Goal: Task Accomplishment & Management: Use online tool/utility

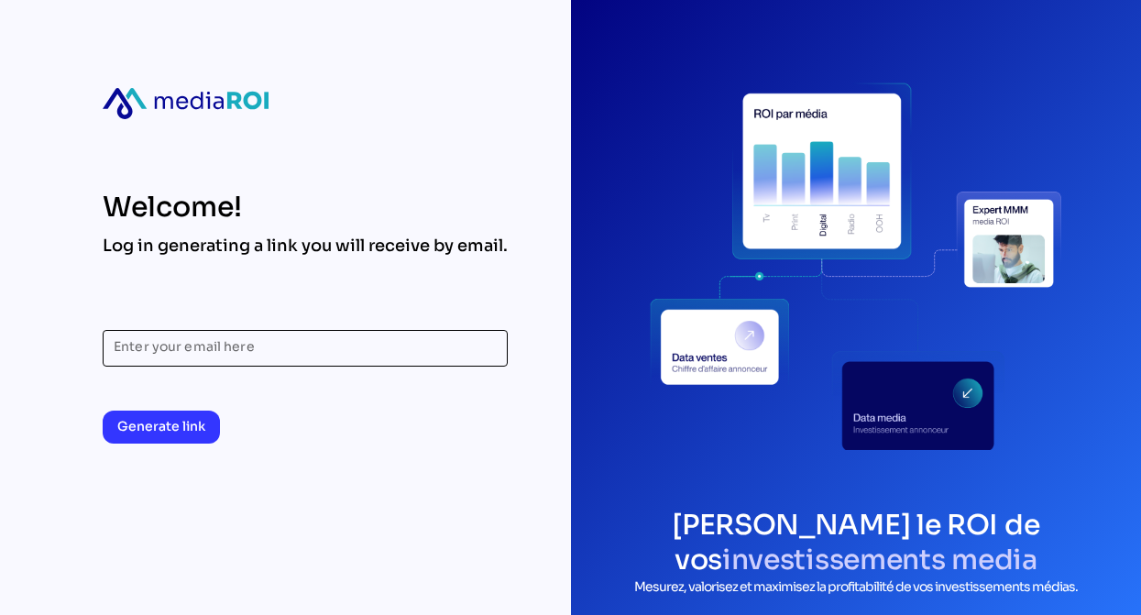
click at [295, 347] on input "Enter your email here" at bounding box center [305, 348] width 383 height 37
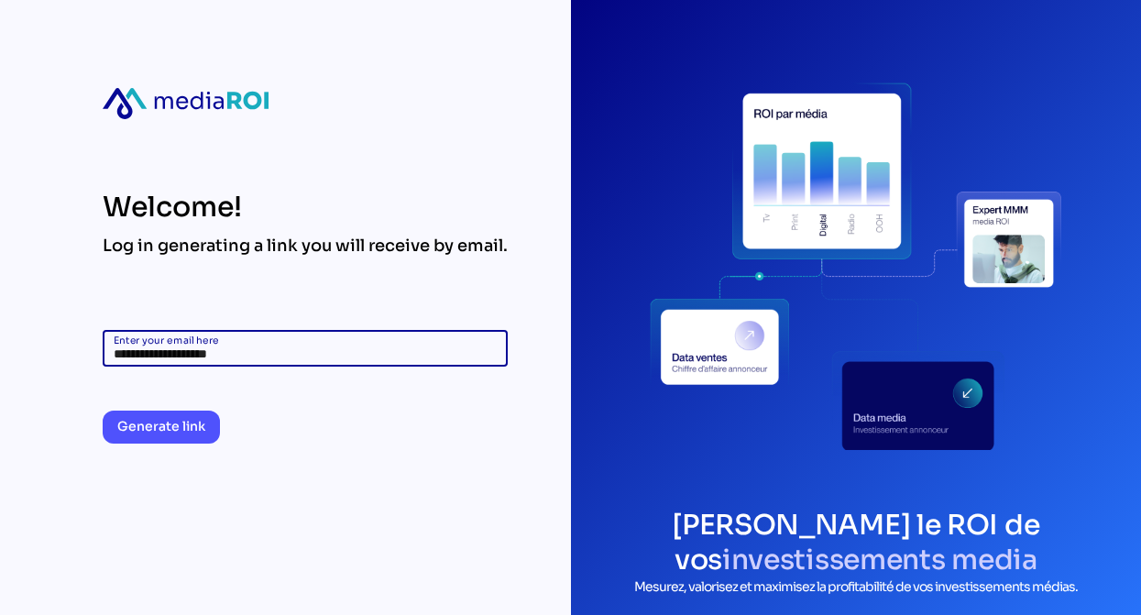
type input "**********"
click at [188, 416] on span "Generate link" at bounding box center [161, 426] width 88 height 22
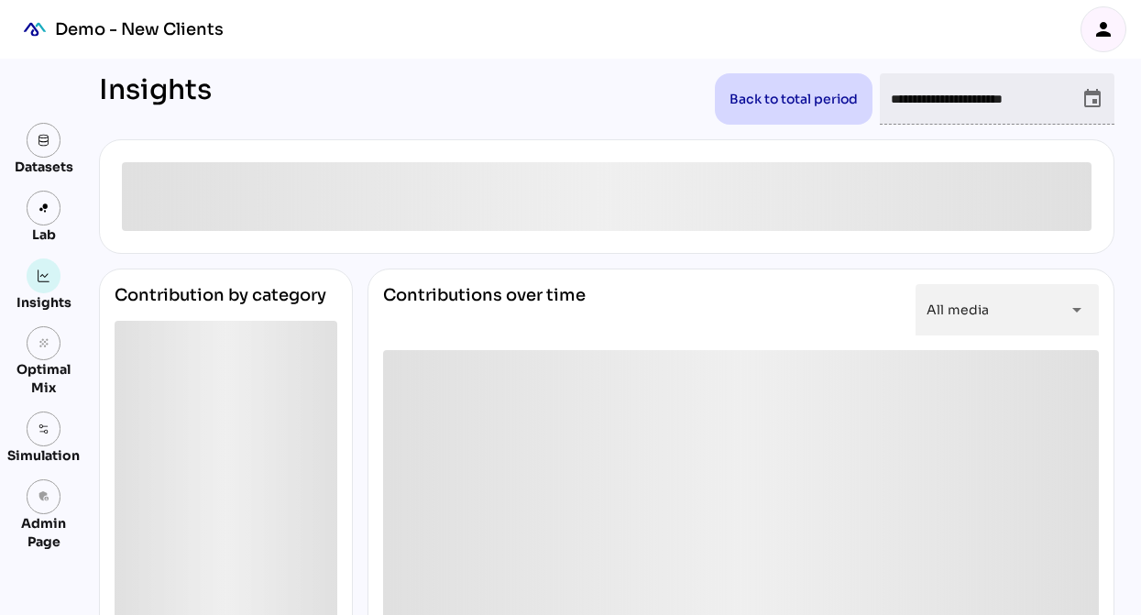
click at [1108, 23] on icon "person" at bounding box center [1104, 29] width 22 height 22
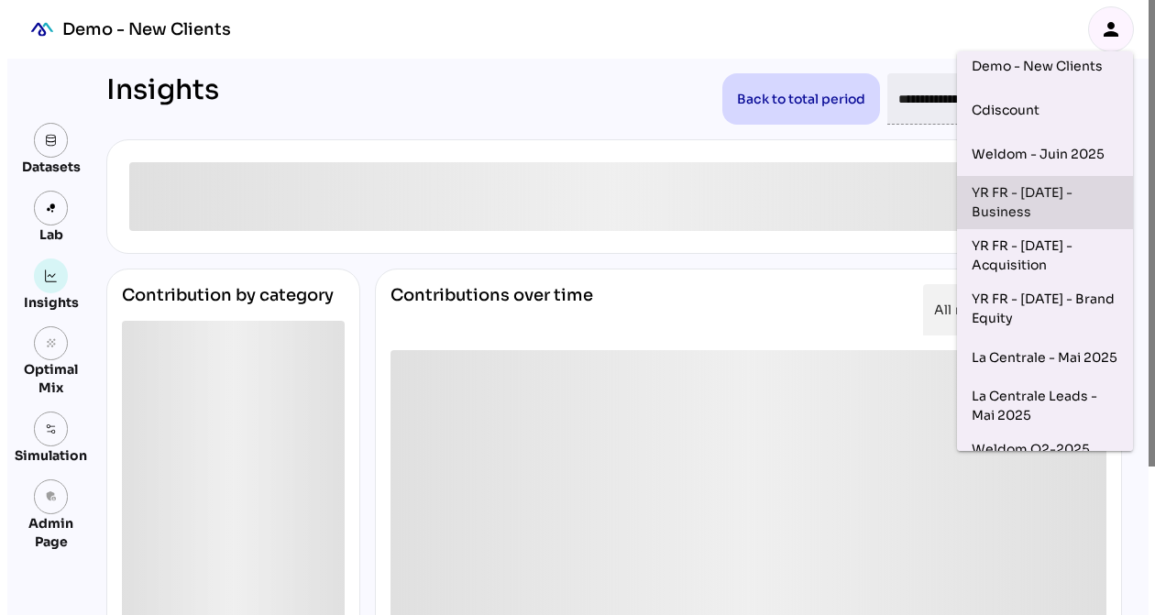
scroll to position [96, 0]
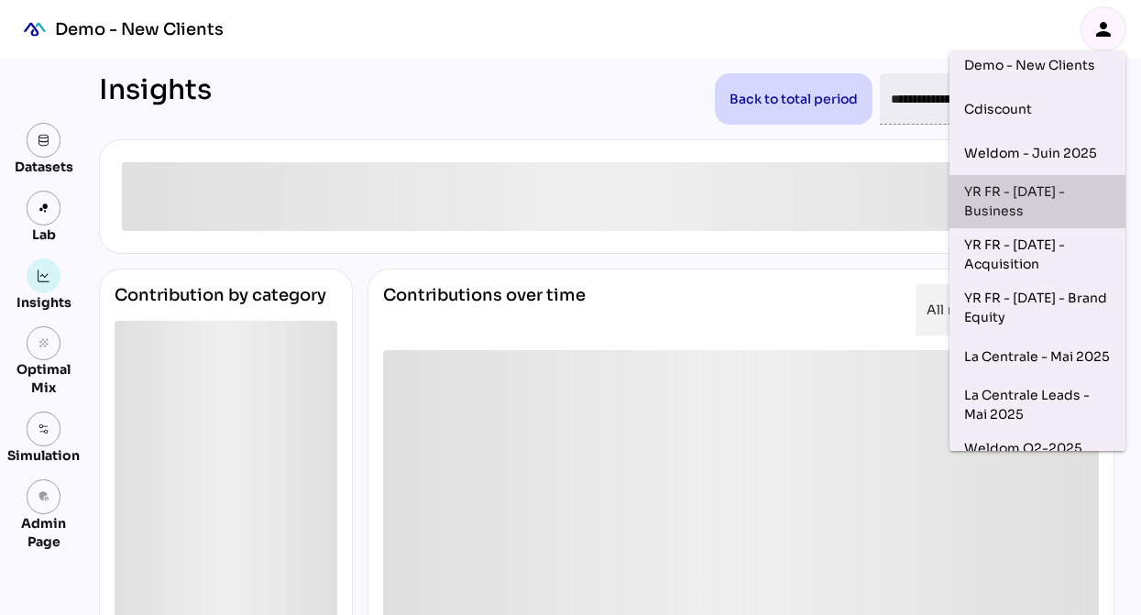
click at [1034, 192] on div "YR FR - Sep 2025 - Business" at bounding box center [1037, 201] width 147 height 38
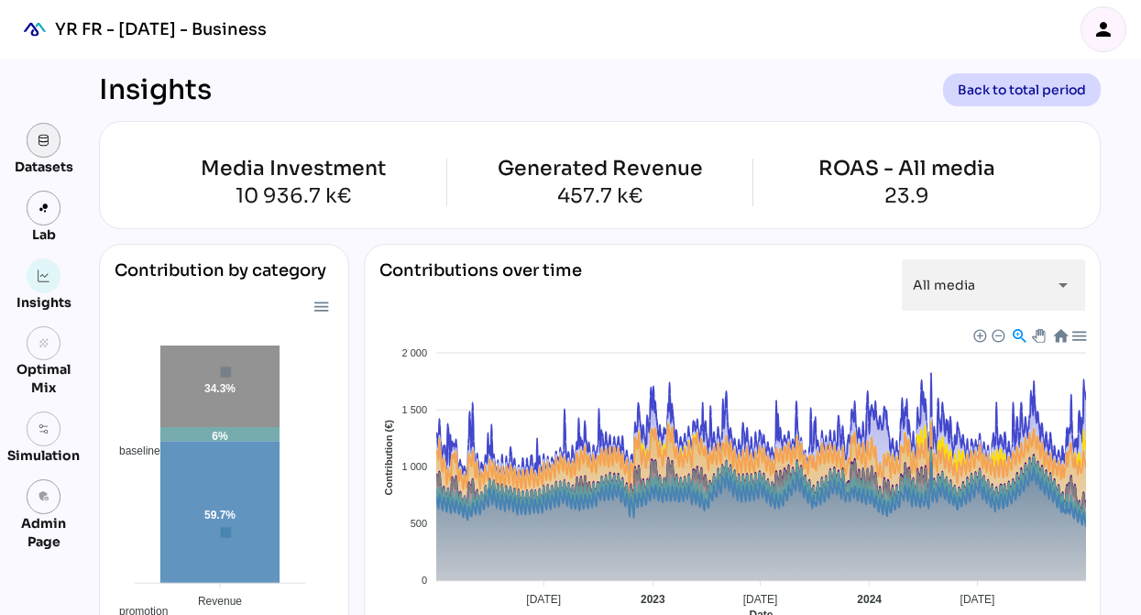
click at [44, 149] on link at bounding box center [44, 140] width 35 height 35
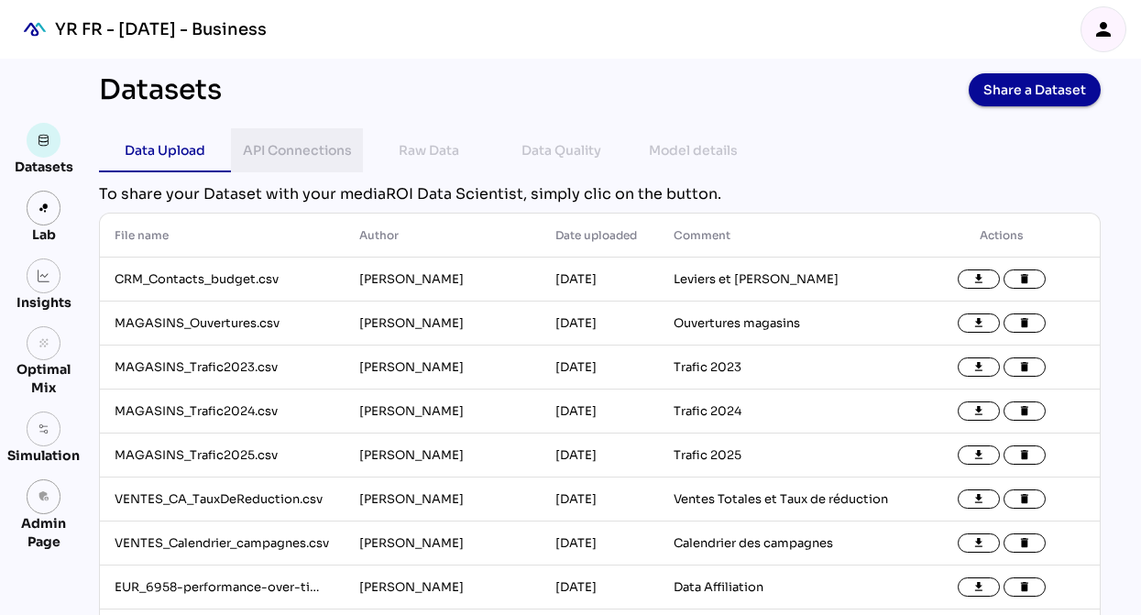
click at [312, 160] on div "API Connections" at bounding box center [297, 150] width 109 height 22
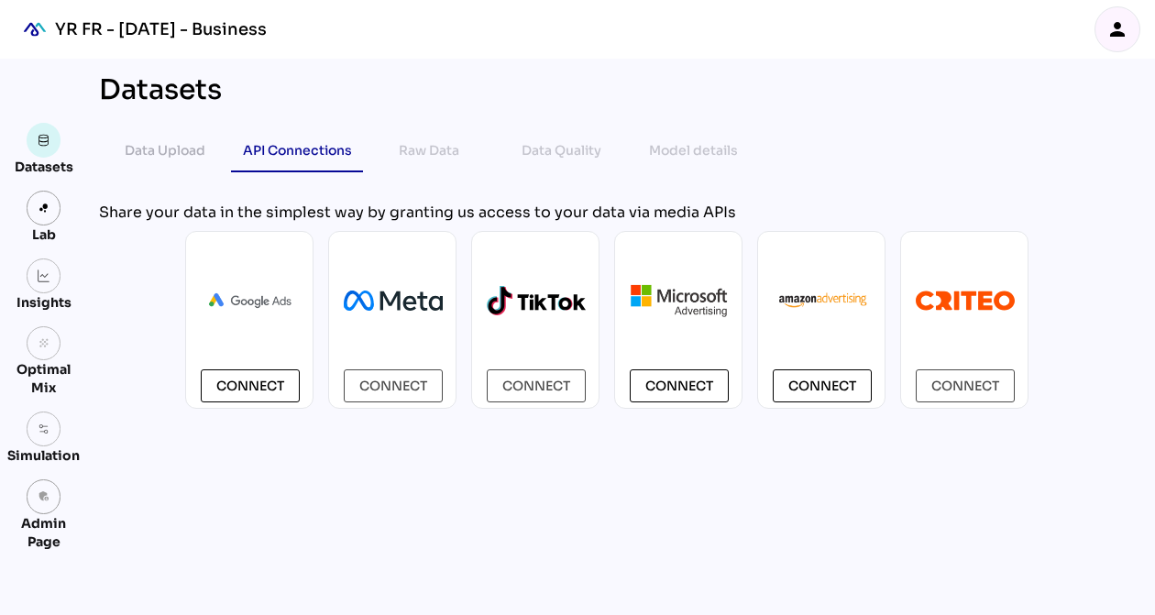
click at [1106, 30] on icon "person" at bounding box center [1117, 29] width 22 height 22
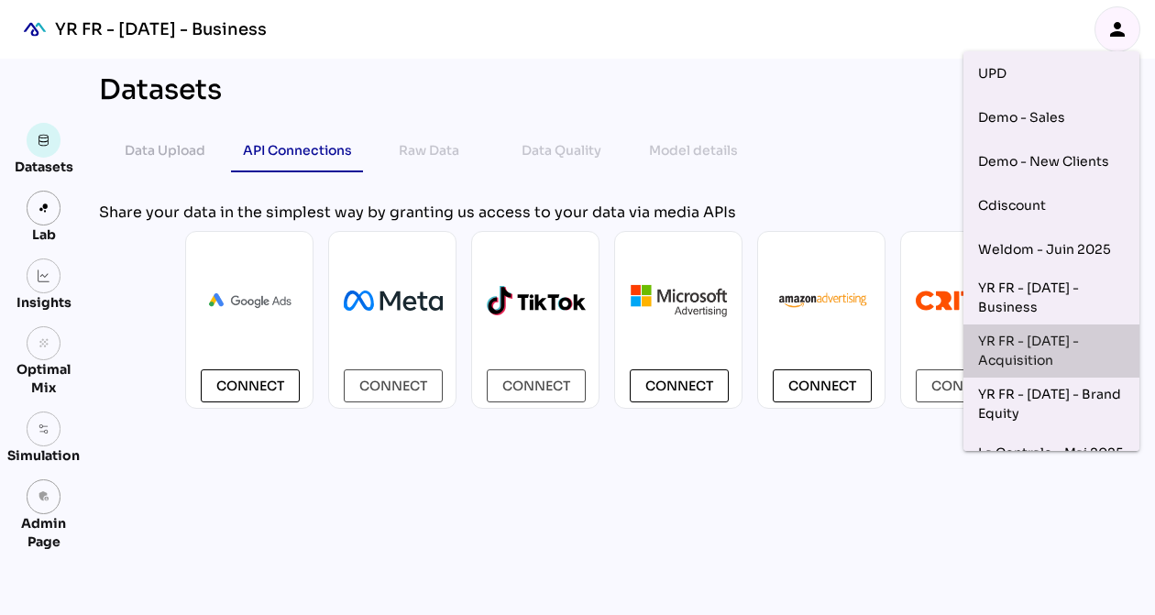
click at [1062, 347] on div "YR FR - Sep 2025 - Acquisition" at bounding box center [1051, 351] width 147 height 38
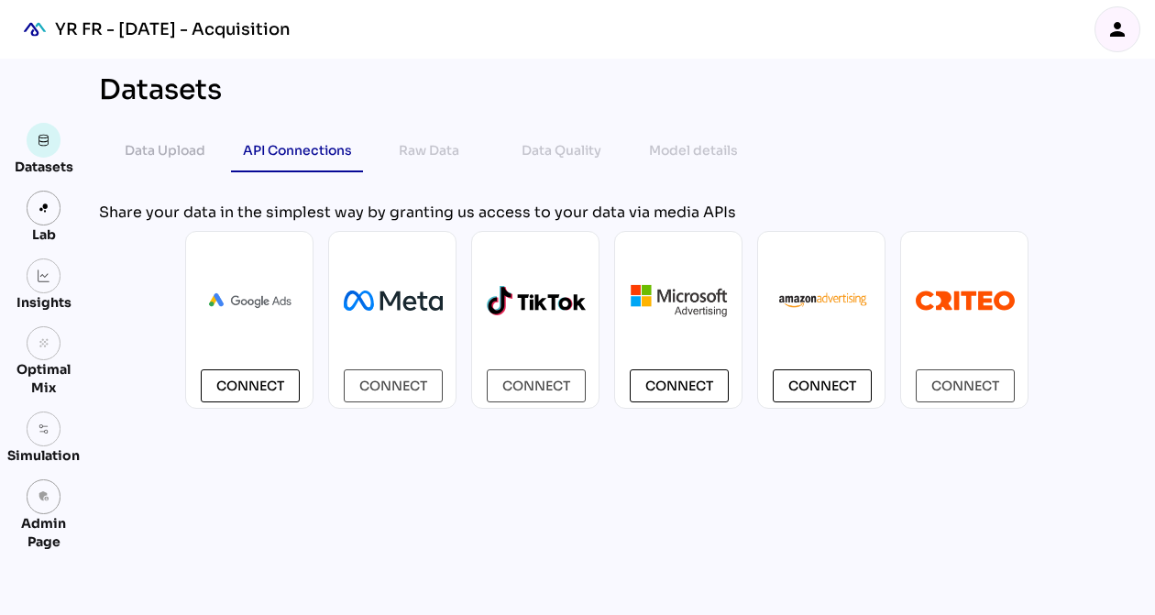
click at [1112, 36] on icon "person" at bounding box center [1117, 29] width 22 height 22
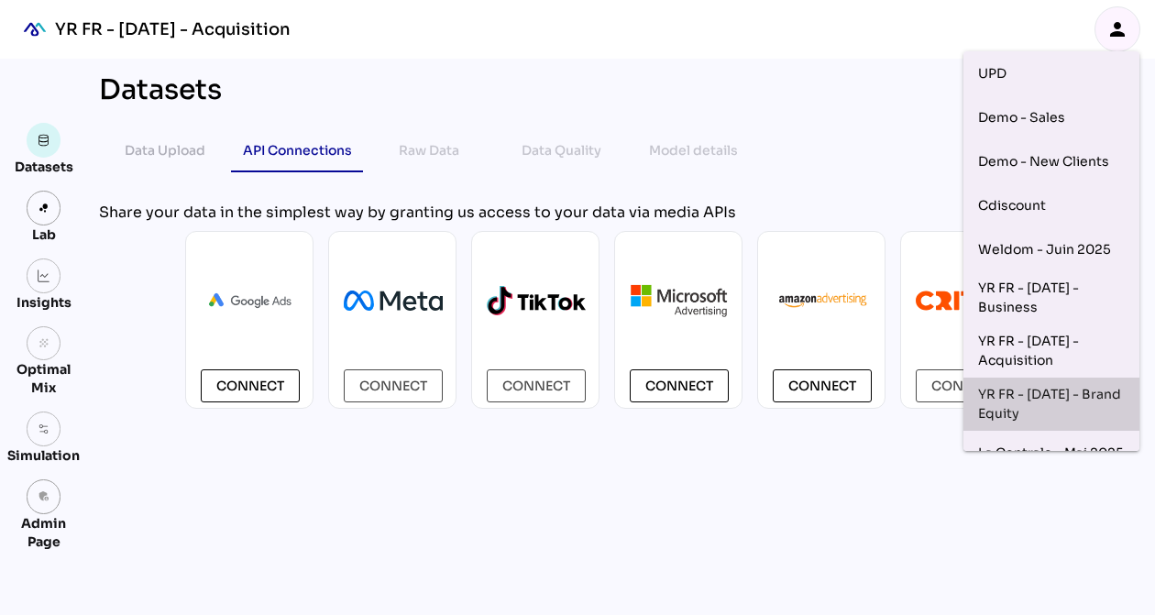
click at [1050, 405] on div "YR FR - Sep 2025 - Brand Equity" at bounding box center [1051, 404] width 147 height 38
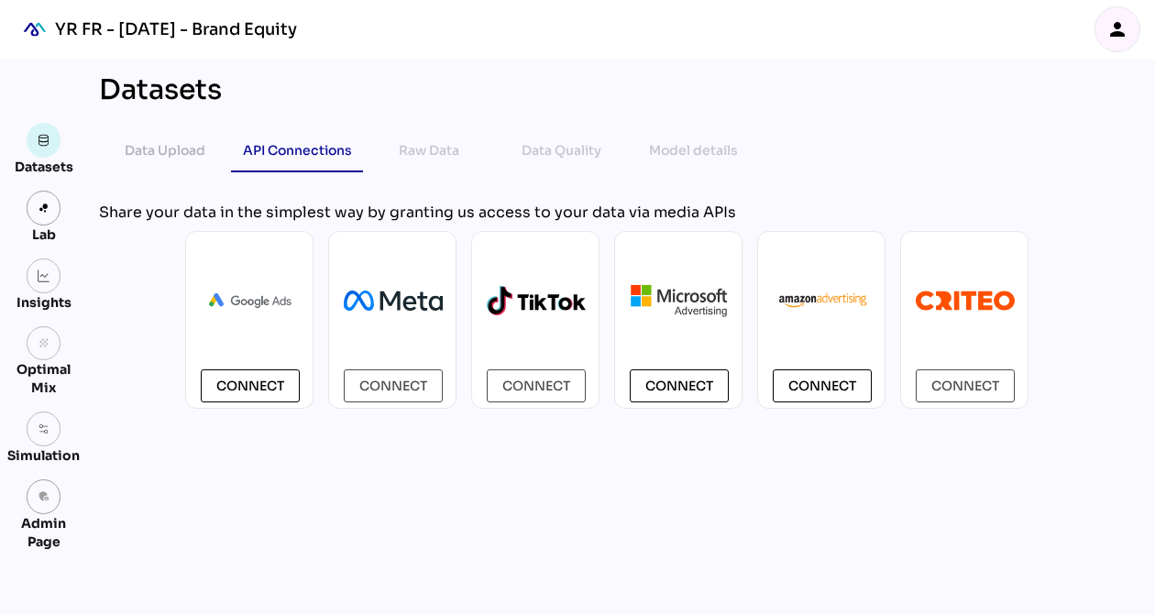
click at [1121, 33] on icon "person" at bounding box center [1117, 29] width 22 height 22
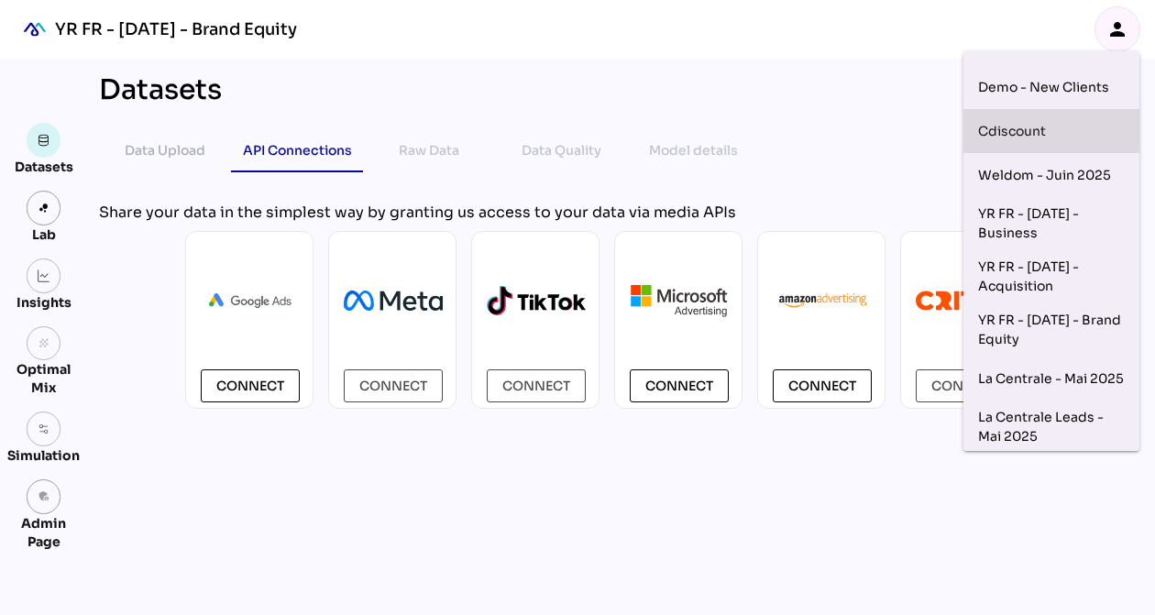
scroll to position [75, 0]
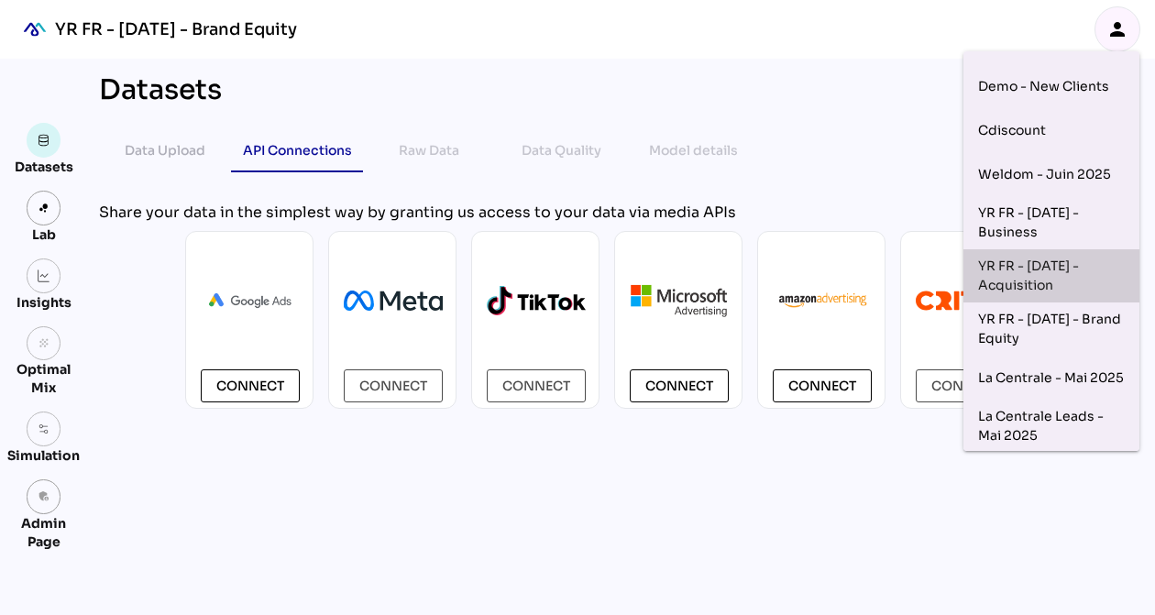
click at [1050, 282] on div "YR FR - Sep 2025 - Acquisition" at bounding box center [1051, 276] width 147 height 38
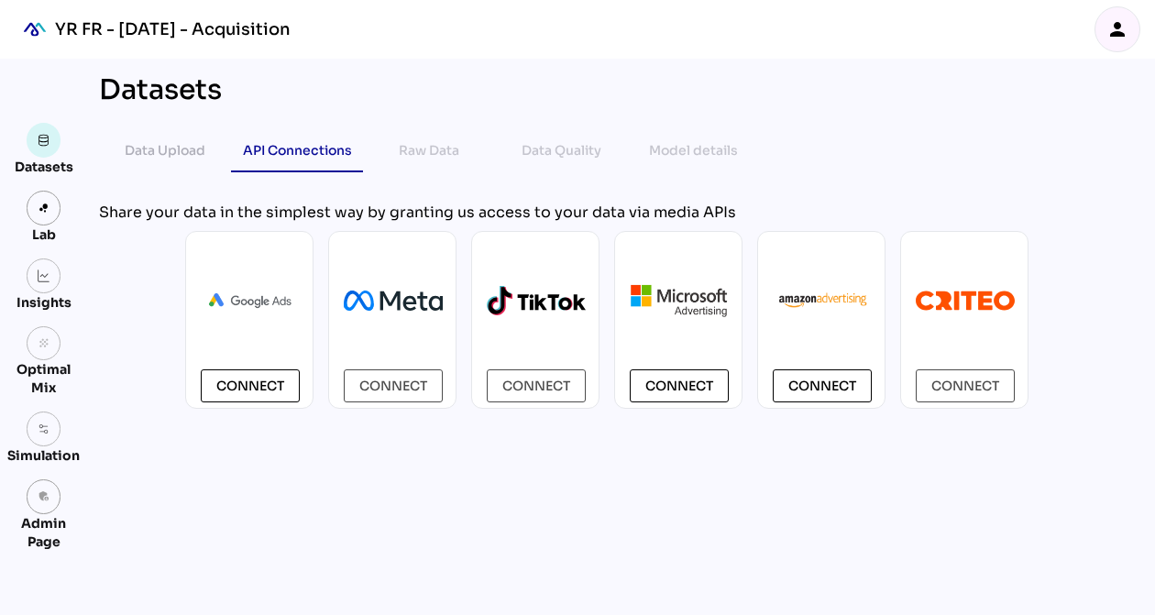
click at [1109, 36] on icon "person" at bounding box center [1117, 29] width 22 height 22
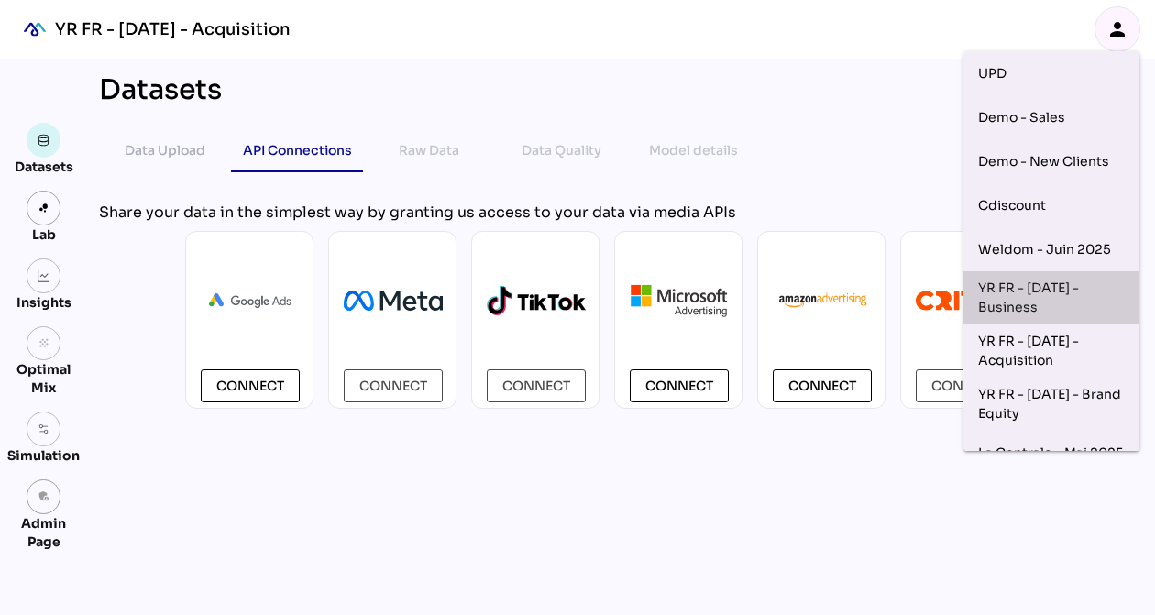
click at [1048, 284] on div "YR FR - Sep 2025 - Business" at bounding box center [1051, 298] width 147 height 38
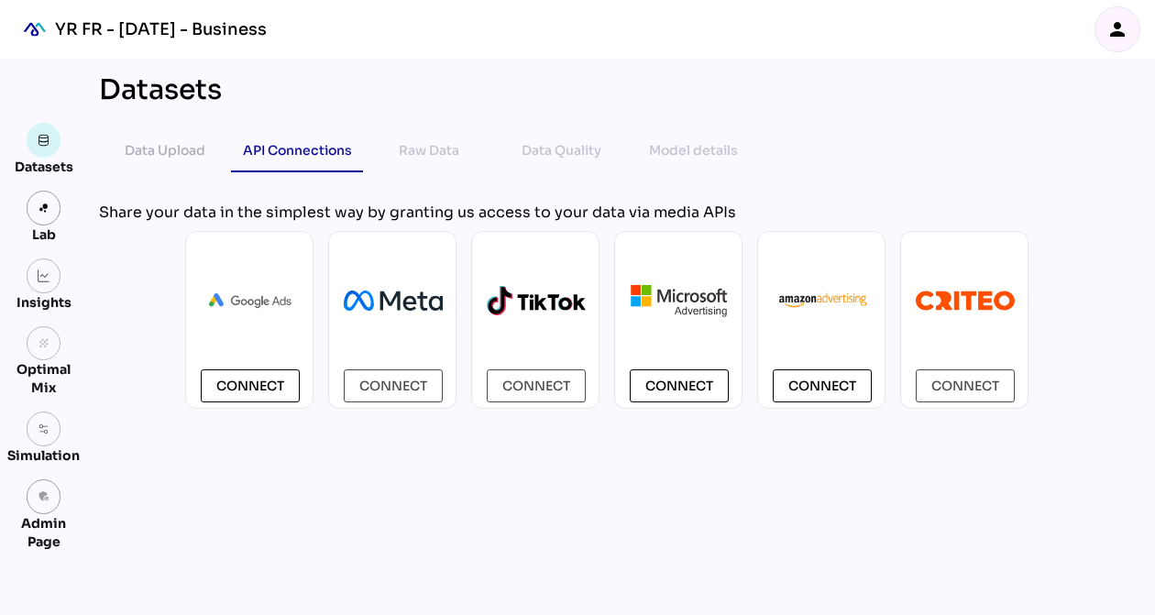
click at [1116, 30] on icon "person" at bounding box center [1117, 29] width 22 height 22
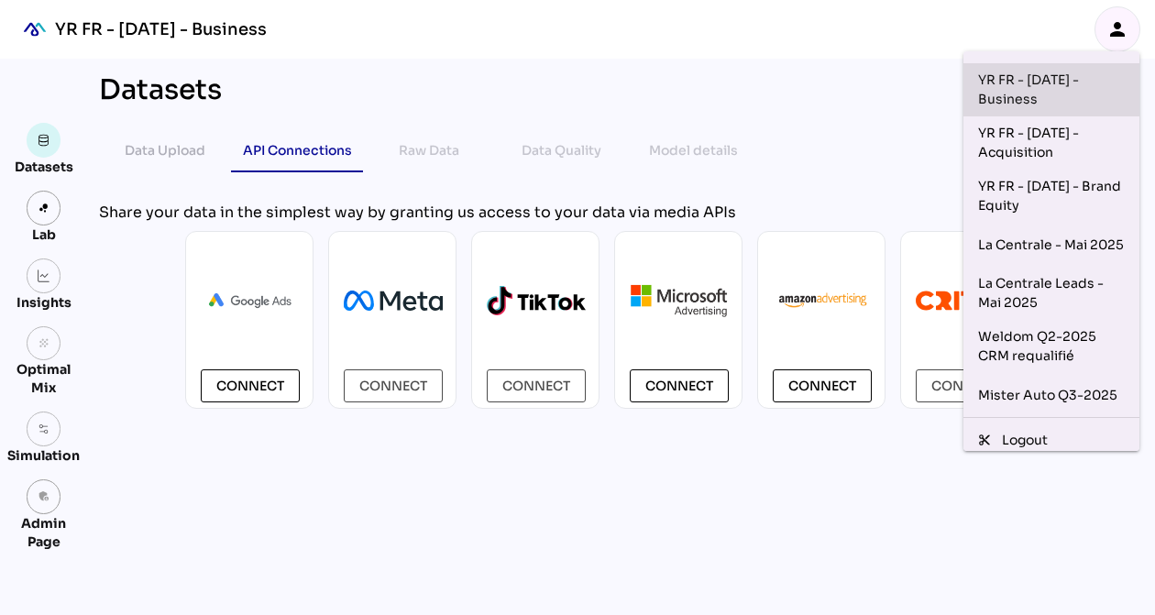
scroll to position [233, 0]
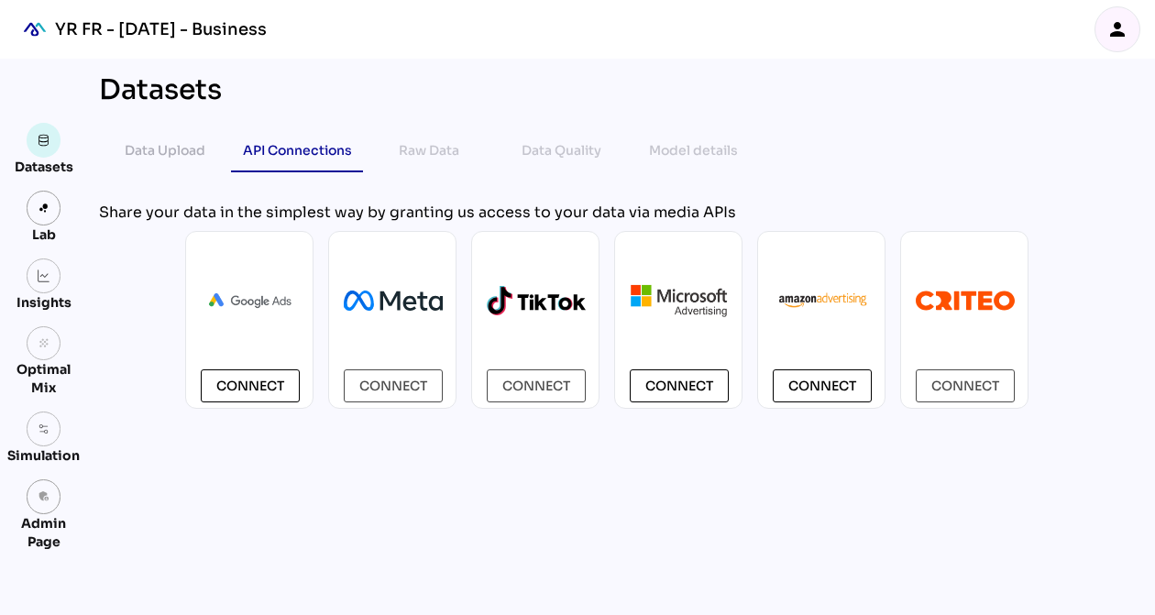
click at [1006, 507] on div "Datasets Data Upload API Connections Raw Data Data Quality Model details chevro…" at bounding box center [606, 337] width 1045 height 556
